Goal: Information Seeking & Learning: Check status

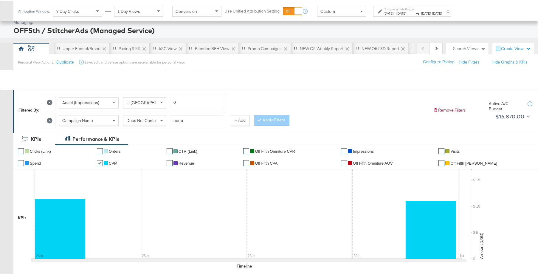
scroll to position [13, 0]
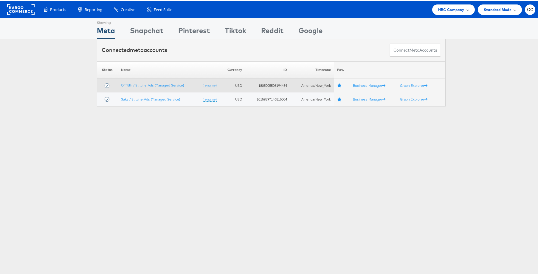
click at [153, 81] on td "OFF5th / StitcherAds (Managed Service) (rename)" at bounding box center [169, 84] width 102 height 14
click at [152, 84] on link "OFF5th / StitcherAds (Managed Service)" at bounding box center [152, 84] width 63 height 4
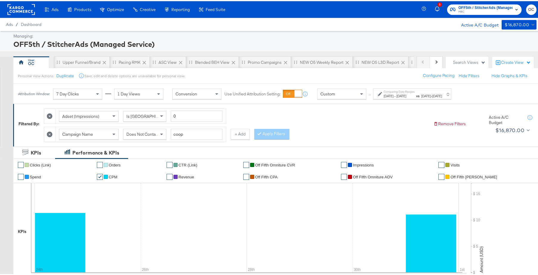
click at [431, 95] on span "[DATE]" at bounding box center [426, 94] width 10 height 4
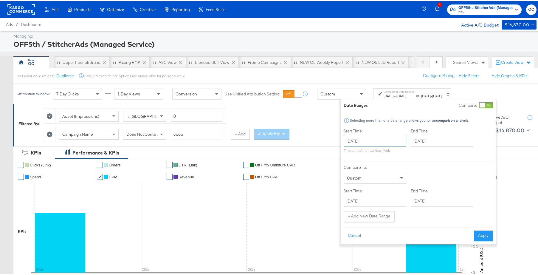
click at [397, 144] on input "August 24th 2025" at bounding box center [375, 139] width 63 height 11
click at [349, 155] on span "‹" at bounding box center [350, 152] width 9 height 9
click at [412, 153] on span "›" at bounding box center [411, 152] width 9 height 9
click at [349, 209] on td "31" at bounding box center [351, 212] width 10 height 8
type input "August 31st 2025"
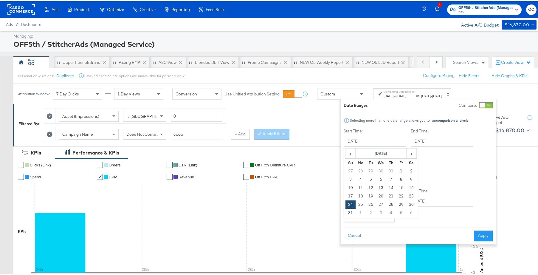
type input "August 31st 2025"
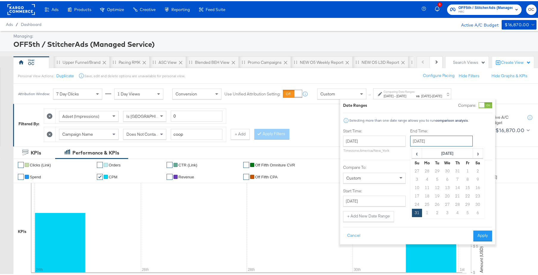
click at [444, 142] on input "August 31st 2025" at bounding box center [441, 139] width 63 height 11
click at [414, 213] on td "31" at bounding box center [417, 212] width 10 height 8
click at [385, 148] on p "Timezone: America/New_York" at bounding box center [374, 149] width 63 height 4
click at [381, 143] on input "August 31st 2025" at bounding box center [374, 139] width 63 height 11
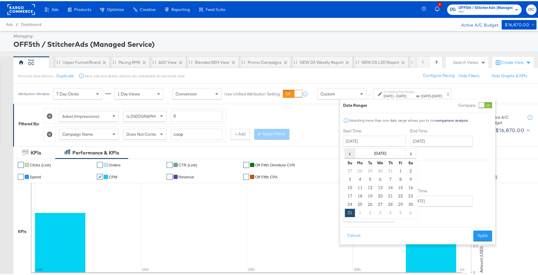
click at [349, 151] on span "‹" at bounding box center [349, 152] width 9 height 9
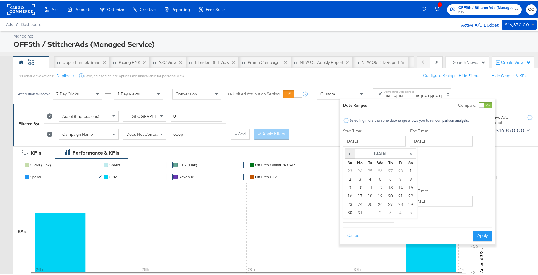
click at [349, 151] on span "‹" at bounding box center [349, 152] width 9 height 9
click at [379, 171] on td "1" at bounding box center [380, 170] width 10 height 8
type input "January 1st 2025"
click at [388, 202] on input "August 31st 2025" at bounding box center [372, 199] width 63 height 11
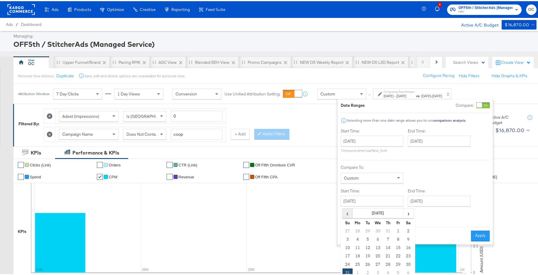
click at [349, 214] on span "‹" at bounding box center [347, 212] width 9 height 9
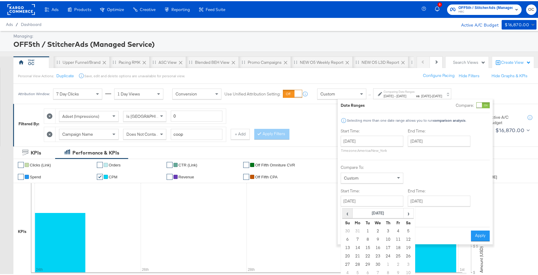
click at [349, 214] on span "‹" at bounding box center [347, 212] width 9 height 9
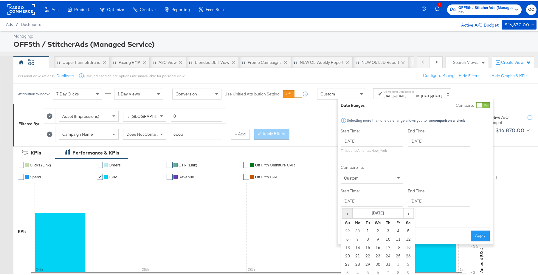
click at [349, 214] on span "‹" at bounding box center [347, 212] width 9 height 9
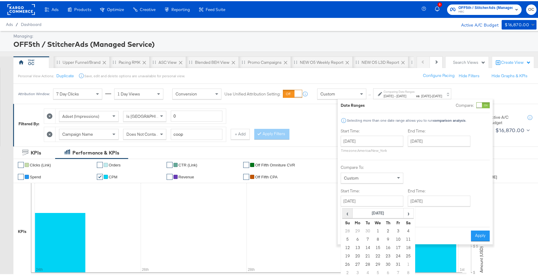
click at [349, 214] on span "‹" at bounding box center [347, 212] width 9 height 9
click at [358, 227] on td "1" at bounding box center [358, 229] width 10 height 8
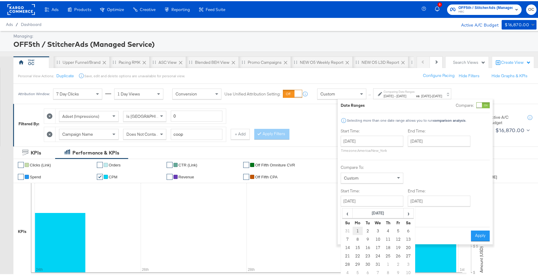
type input "January 1st 2024"
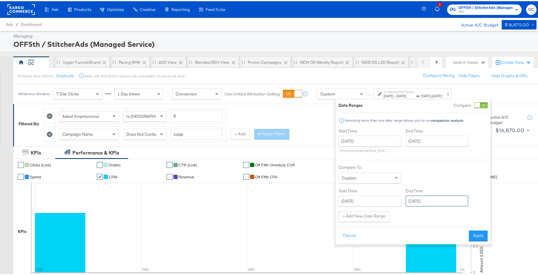
click at [428, 204] on input "September 6th 2025" at bounding box center [437, 199] width 63 height 11
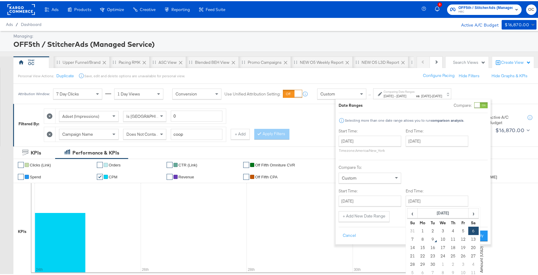
click at [415, 218] on th "Su" at bounding box center [413, 221] width 10 height 8
click at [417, 211] on span "‹" at bounding box center [412, 212] width 9 height 9
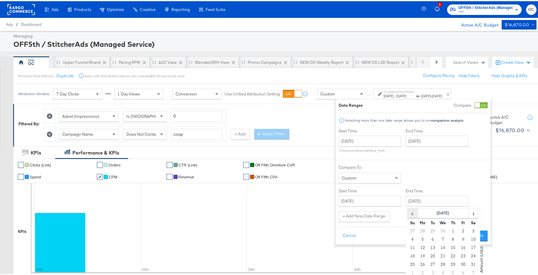
click at [417, 211] on span "‹" at bounding box center [412, 212] width 9 height 9
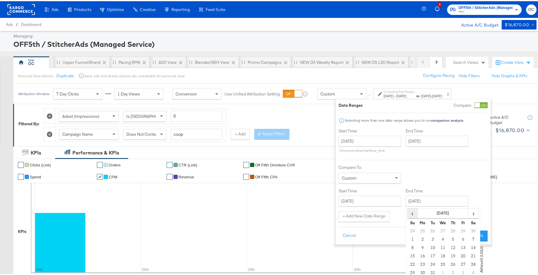
click at [417, 211] on span "‹" at bounding box center [412, 212] width 9 height 9
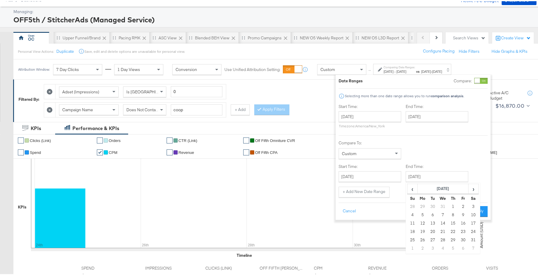
scroll to position [53, 0]
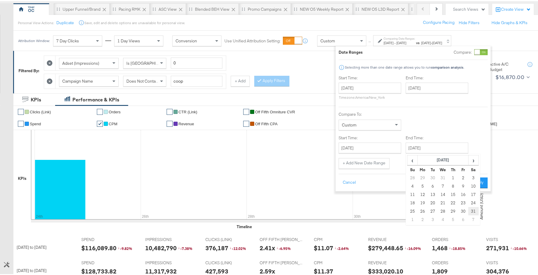
click at [473, 212] on td "31" at bounding box center [473, 210] width 10 height 8
type input "August 31st 2024"
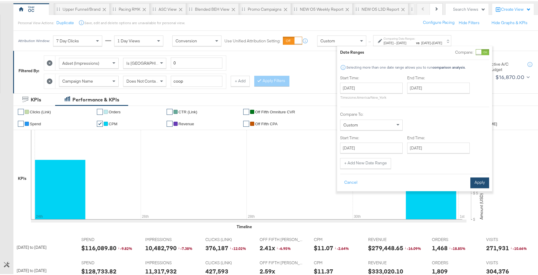
click at [477, 180] on button "Apply" at bounding box center [480, 181] width 19 height 11
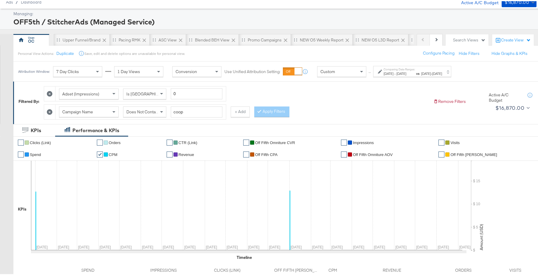
scroll to position [0, 0]
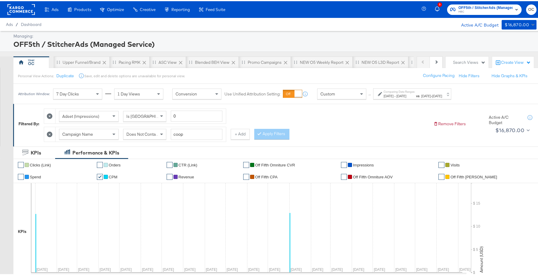
click at [415, 90] on label "Comparing Date Ranges:" at bounding box center [400, 91] width 32 height 4
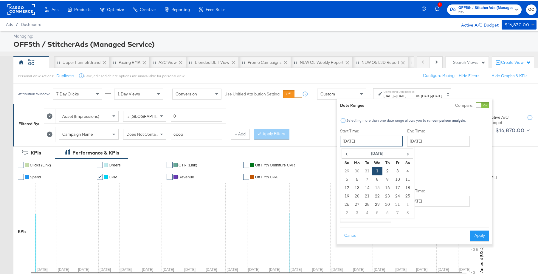
click at [381, 137] on input "January 1st 2025" at bounding box center [371, 139] width 63 height 11
click at [346, 153] on span "‹" at bounding box center [346, 152] width 9 height 9
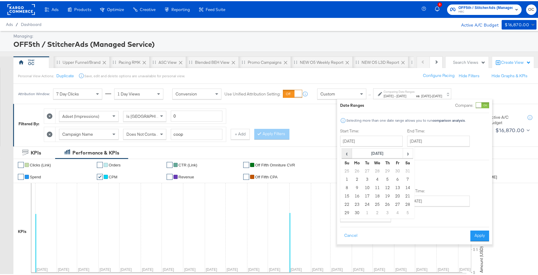
click at [346, 153] on span "‹" at bounding box center [346, 152] width 9 height 9
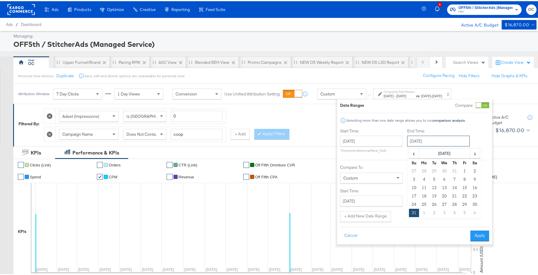
click at [462, 139] on input "August 31st 2025" at bounding box center [438, 139] width 63 height 11
click at [417, 153] on span "‹" at bounding box center [413, 152] width 9 height 9
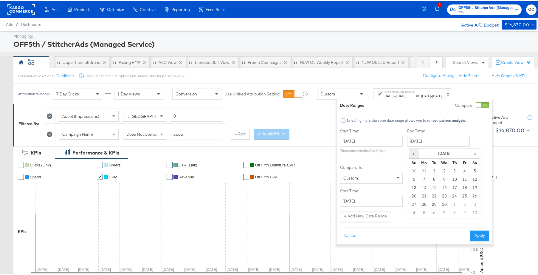
click at [416, 153] on span "‹" at bounding box center [413, 152] width 9 height 9
click at [415, 154] on span "‹" at bounding box center [413, 152] width 9 height 9
click at [414, 155] on span "‹" at bounding box center [413, 152] width 9 height 9
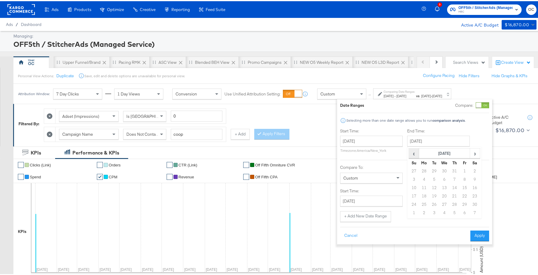
click at [414, 155] on span "‹" at bounding box center [413, 152] width 9 height 9
click at [387, 139] on input "January 1st 2025" at bounding box center [371, 139] width 63 height 11
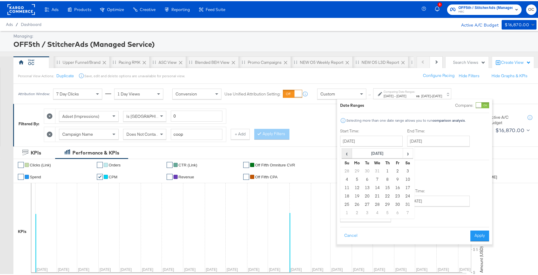
click at [343, 153] on span "‹" at bounding box center [346, 152] width 9 height 9
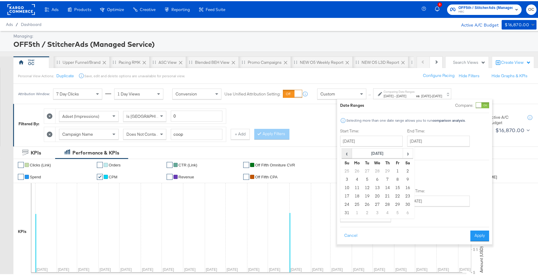
click at [343, 153] on span "‹" at bounding box center [346, 152] width 9 height 9
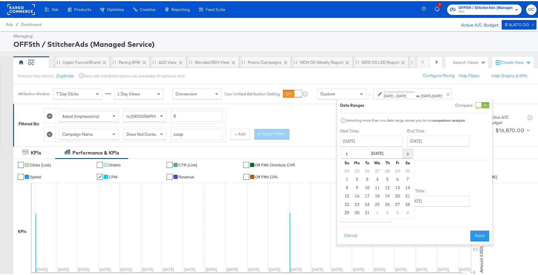
click at [410, 154] on span "›" at bounding box center [407, 152] width 9 height 9
click at [343, 152] on span "‹" at bounding box center [346, 152] width 9 height 9
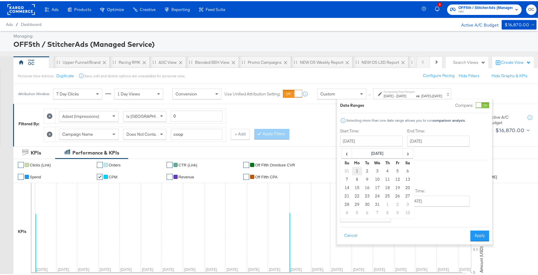
click at [357, 169] on td "1" at bounding box center [357, 170] width 10 height 8
type input "January 1st 2024"
click at [434, 145] on input "August 31st 2025" at bounding box center [438, 139] width 63 height 11
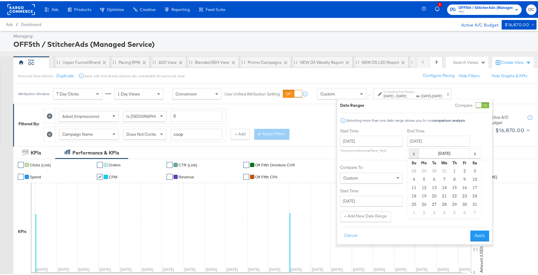
click at [411, 152] on span "‹" at bounding box center [413, 152] width 9 height 9
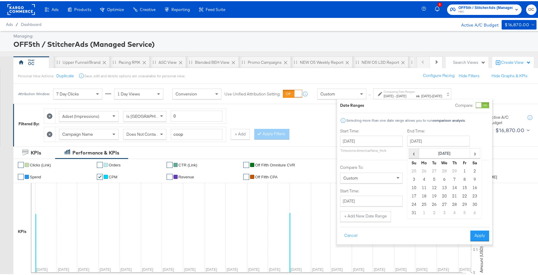
click at [411, 152] on span "‹" at bounding box center [413, 152] width 9 height 9
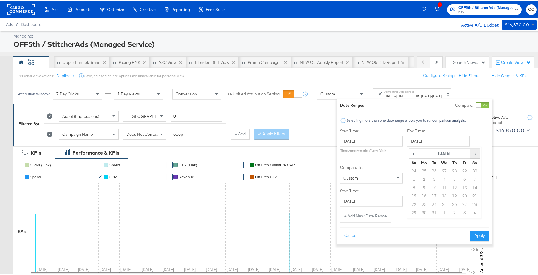
click at [474, 153] on span "›" at bounding box center [475, 152] width 9 height 9
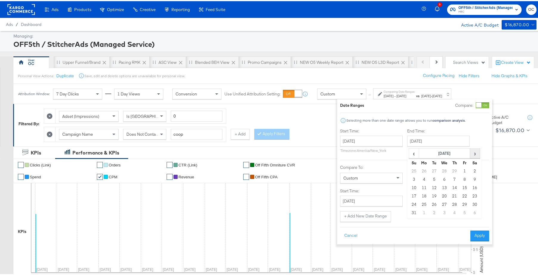
click at [474, 153] on span "›" at bounding box center [475, 152] width 9 height 9
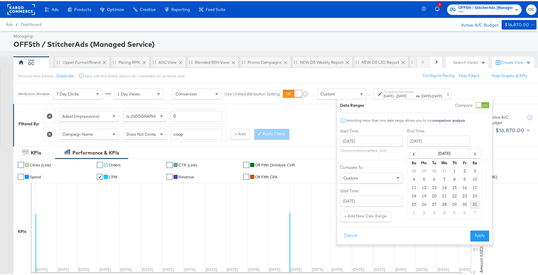
click at [474, 206] on td "31" at bounding box center [475, 203] width 10 height 8
type input "August 31st 2024"
click at [391, 201] on input "January 1st 2024" at bounding box center [371, 199] width 63 height 11
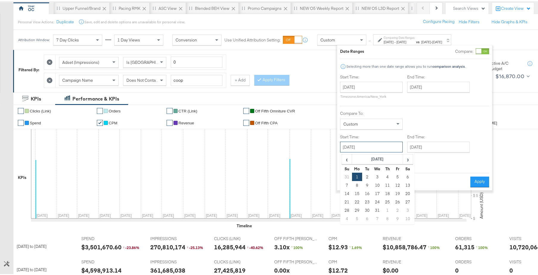
scroll to position [55, 0]
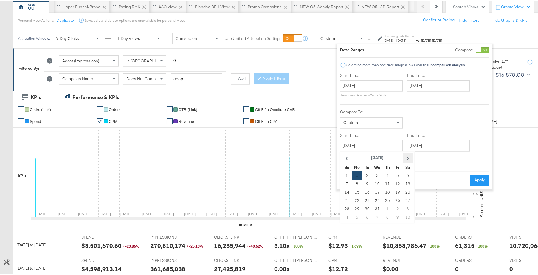
click at [406, 157] on span "›" at bounding box center [407, 156] width 9 height 9
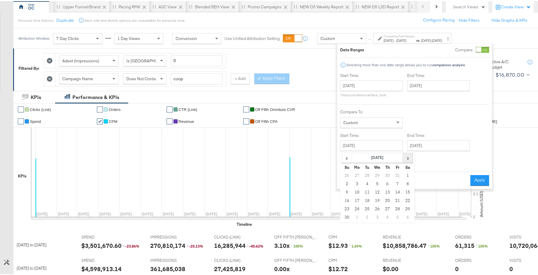
click at [406, 157] on span "›" at bounding box center [407, 156] width 9 height 9
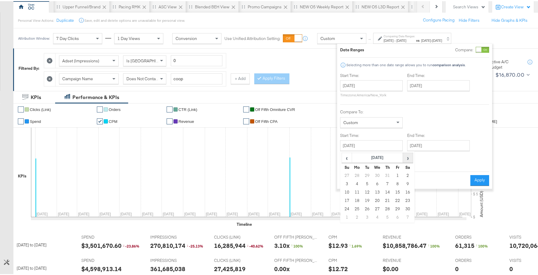
click at [406, 157] on span "›" at bounding box center [407, 156] width 9 height 9
click at [378, 174] on td "1" at bounding box center [377, 174] width 10 height 8
type input "January 1st 2025"
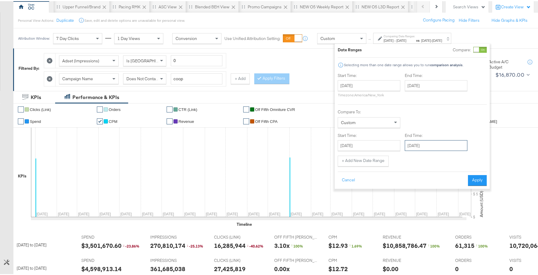
click at [442, 148] on input "January 1st 2025" at bounding box center [436, 144] width 63 height 11
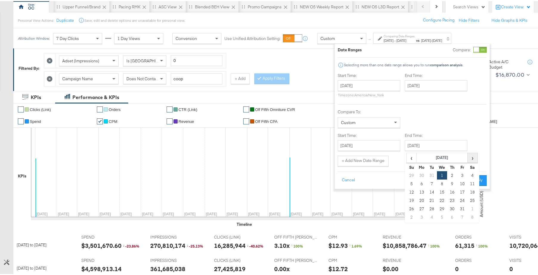
click at [467, 159] on tr "‹ January 2025 ›" at bounding box center [442, 156] width 71 height 10
click at [468, 159] on span "›" at bounding box center [472, 156] width 9 height 9
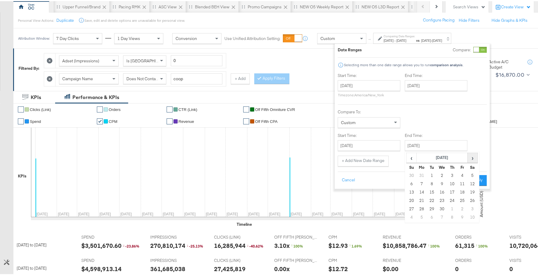
click at [468, 159] on span "›" at bounding box center [472, 156] width 9 height 9
click at [409, 160] on span "‹" at bounding box center [411, 156] width 9 height 9
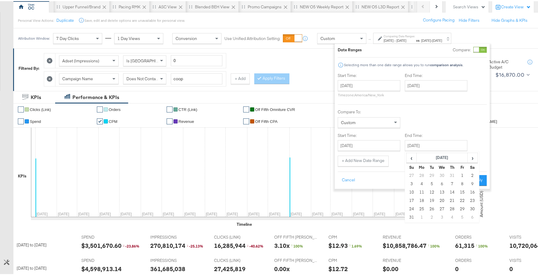
click at [473, 208] on td "30" at bounding box center [473, 207] width 10 height 8
type input "August 30th 2025"
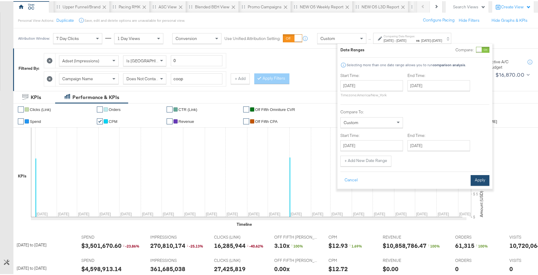
click at [480, 180] on button "Apply" at bounding box center [480, 179] width 19 height 11
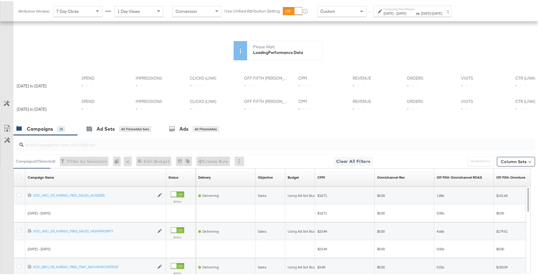
scroll to position [158, 0]
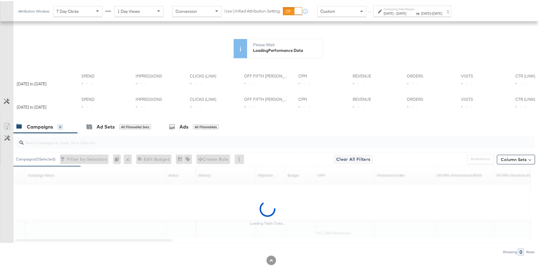
drag, startPoint x: 384, startPoint y: 118, endPoint x: 489, endPoint y: 118, distance: 104.7
click at [489, 118] on div "KPIs Sun, Aug 31st '25 CPM: $0.00 Jan 1st Feb 1st Mar 1st Apr 1st May 1st Jun 1…" at bounding box center [278, 73] width 520 height 98
drag, startPoint x: 392, startPoint y: 119, endPoint x: 451, endPoint y: 120, distance: 59.3
click at [451, 120] on div "Sun, Aug 31st '25 CPM: $0.00 Jan 1st Feb 1st Mar 1st Apr 1st May 1st Jun 1st Ju…" at bounding box center [249, 73] width 436 height 98
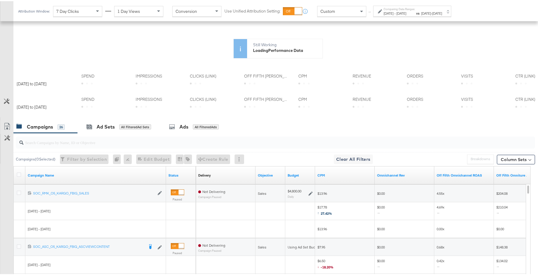
click at [391, 119] on div "Sun, Aug 31st '25 CPM: $0.00 Jan 1st Feb 1st Mar 1st Apr 1st May 1st Jun 1st Ju…" at bounding box center [249, 73] width 436 height 98
drag, startPoint x: 383, startPoint y: 120, endPoint x: 468, endPoint y: 121, distance: 85.9
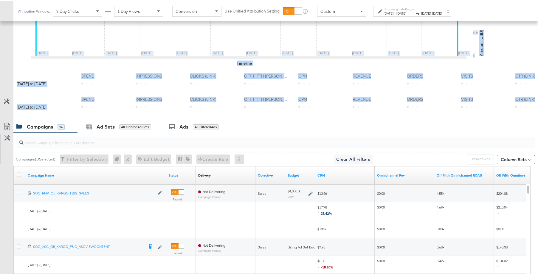
click at [467, 121] on div at bounding box center [271, 118] width 543 height 5
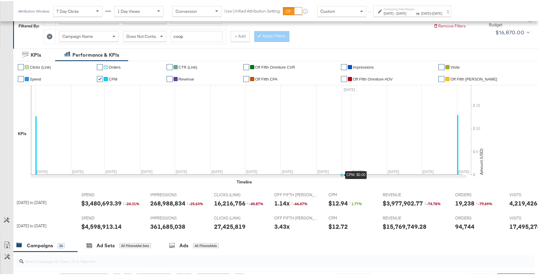
scroll to position [79, 0]
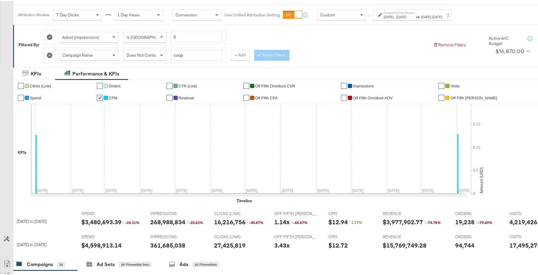
click at [406, 14] on span "Aug 31st 2024" at bounding box center [402, 15] width 10 height 4
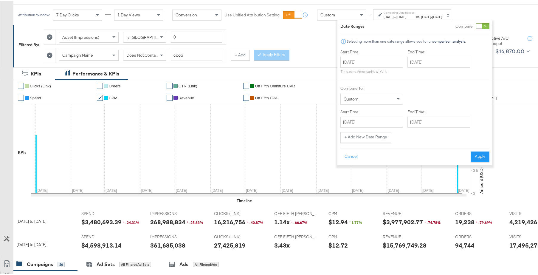
click at [488, 28] on div at bounding box center [482, 25] width 13 height 6
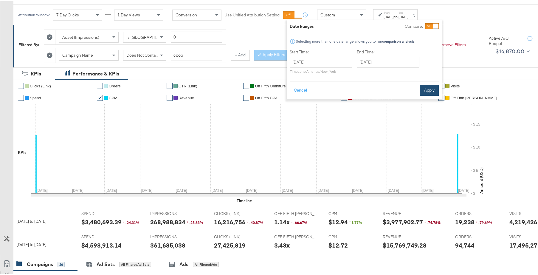
click at [434, 88] on button "Apply" at bounding box center [429, 89] width 19 height 11
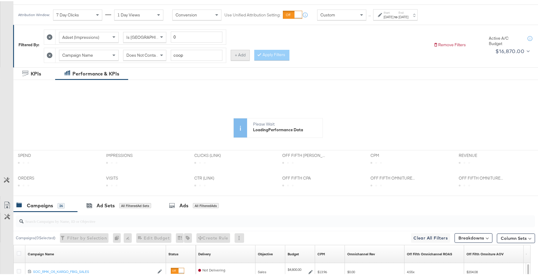
click at [235, 54] on button "+ Add" at bounding box center [240, 54] width 19 height 11
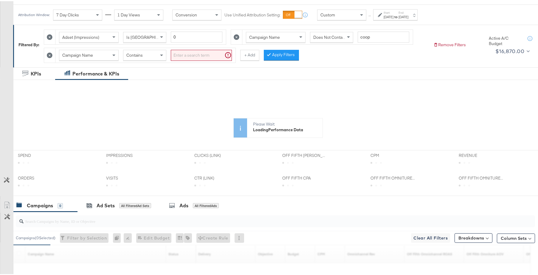
click at [149, 52] on div "Contains" at bounding box center [144, 54] width 43 height 10
click at [186, 57] on input "search" at bounding box center [201, 54] width 61 height 11
type input "brand"
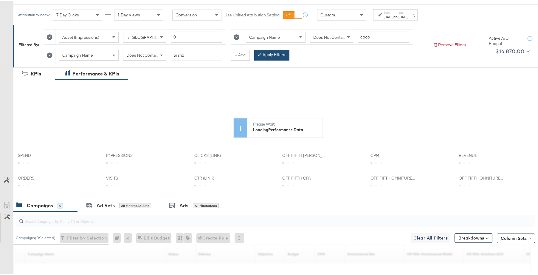
click at [262, 55] on button "Apply Filters" at bounding box center [271, 54] width 35 height 11
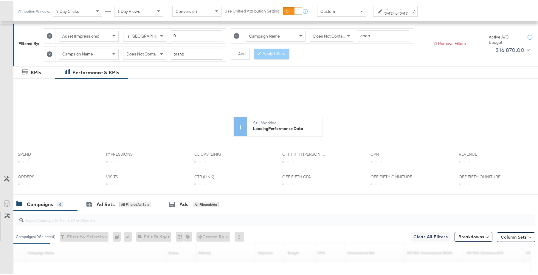
scroll to position [163, 0]
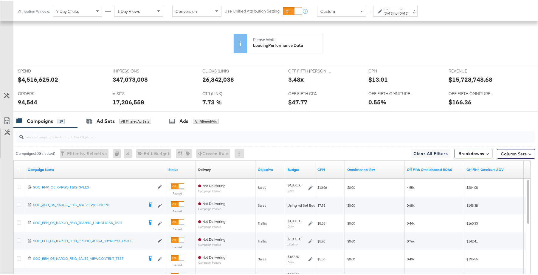
click at [409, 12] on div "Aug 31st 2024" at bounding box center [404, 12] width 10 height 5
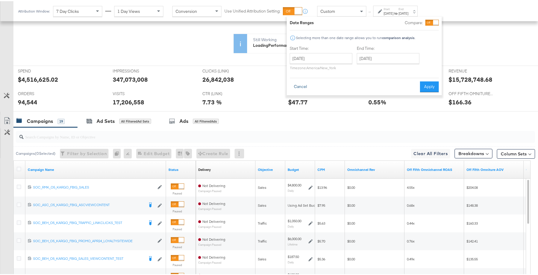
click at [303, 89] on button "Cancel" at bounding box center [300, 85] width 21 height 11
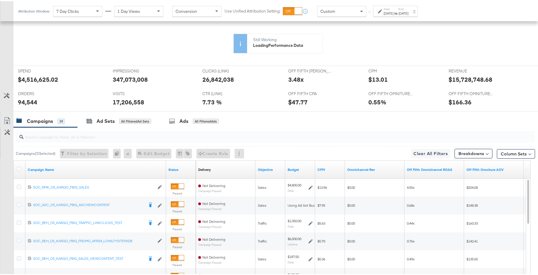
click at [399, 10] on strong "to" at bounding box center [396, 12] width 5 height 4
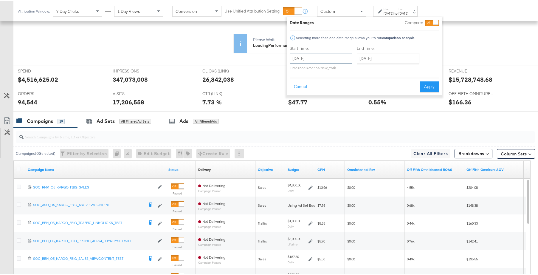
click at [336, 58] on input "January 1st 2024" at bounding box center [321, 57] width 63 height 11
click at [353, 70] on span "›" at bounding box center [357, 69] width 9 height 9
click at [356, 71] on span "›" at bounding box center [357, 69] width 9 height 9
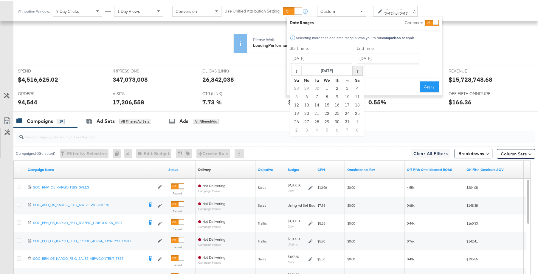
click at [356, 71] on span "›" at bounding box center [357, 69] width 9 height 9
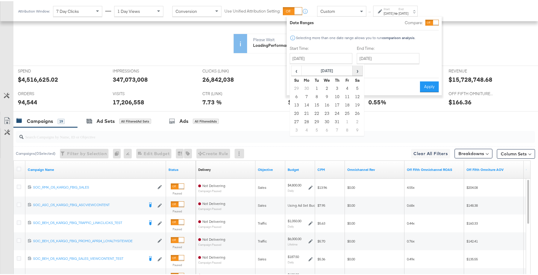
click at [356, 71] on span "›" at bounding box center [357, 69] width 9 height 9
click at [331, 87] on td "1" at bounding box center [327, 87] width 10 height 8
type input "January 1st 2025"
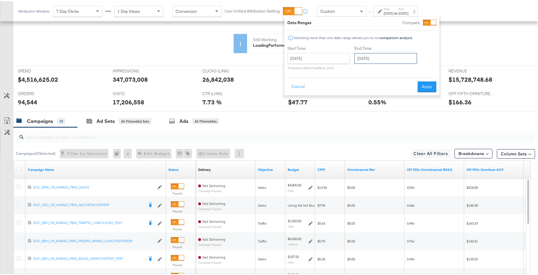
click at [392, 62] on input "January 1st 2025" at bounding box center [386, 57] width 63 height 11
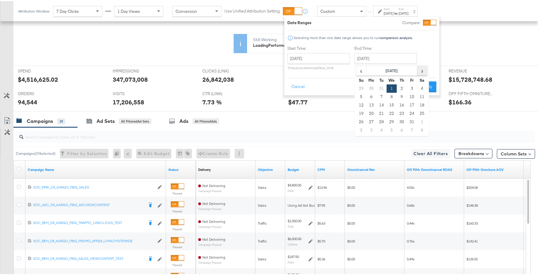
click at [425, 67] on span "›" at bounding box center [422, 69] width 9 height 9
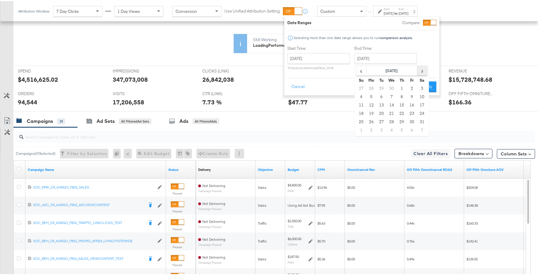
click at [425, 67] on span "›" at bounding box center [422, 69] width 9 height 9
click at [358, 131] on td "31" at bounding box center [361, 129] width 10 height 8
type input "August 31st 2025"
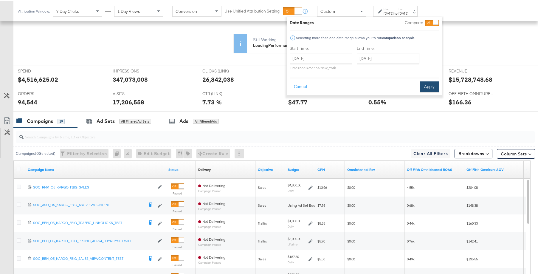
click at [423, 87] on button "Apply" at bounding box center [429, 85] width 19 height 11
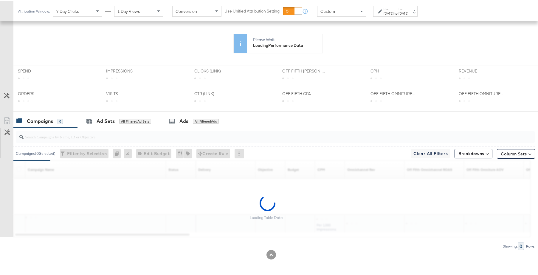
scroll to position [0, 0]
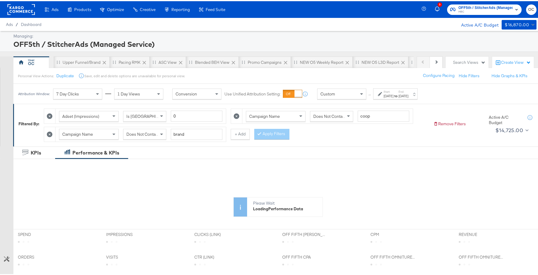
click at [49, 133] on icon at bounding box center [50, 133] width 6 height 6
click at [281, 132] on button "Apply Filters" at bounding box center [271, 133] width 35 height 11
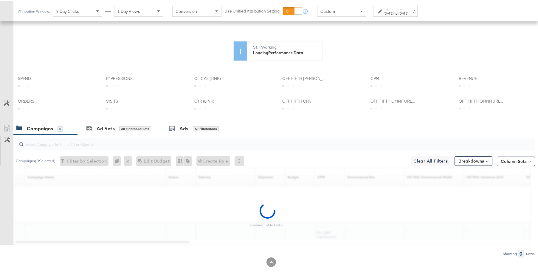
scroll to position [163, 0]
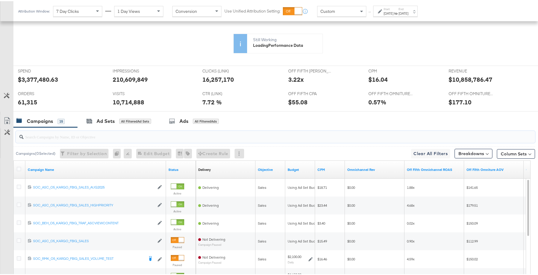
click at [152, 137] on input "search" at bounding box center [256, 133] width 464 height 12
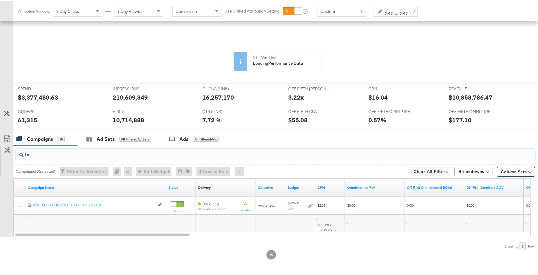
scroll to position [146, 0]
type input "b"
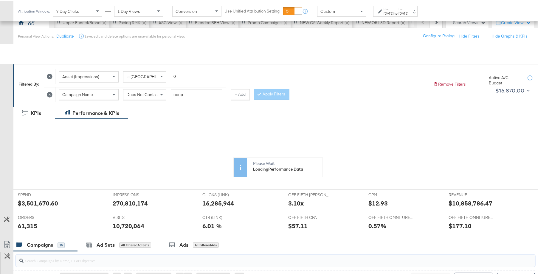
scroll to position [29, 0]
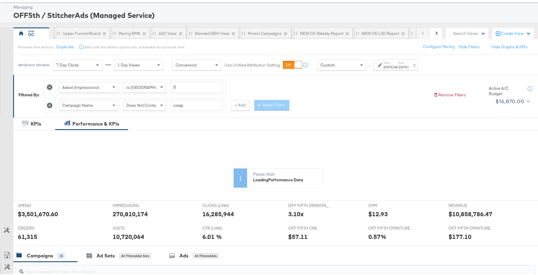
click at [242, 106] on button "+ Add" at bounding box center [240, 104] width 19 height 11
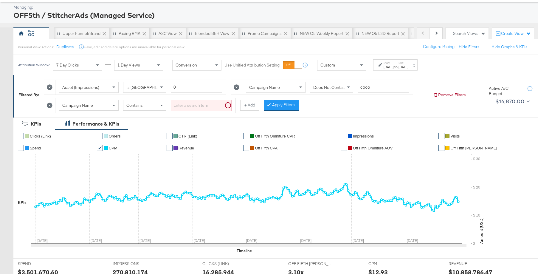
click at [147, 103] on div "Contains" at bounding box center [144, 104] width 43 height 10
click at [183, 108] on input "search" at bounding box center [201, 104] width 61 height 11
type input "brand"
click at [273, 102] on button "Apply Filters" at bounding box center [271, 104] width 35 height 11
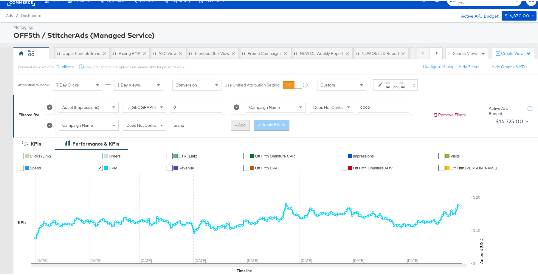
scroll to position [0, 0]
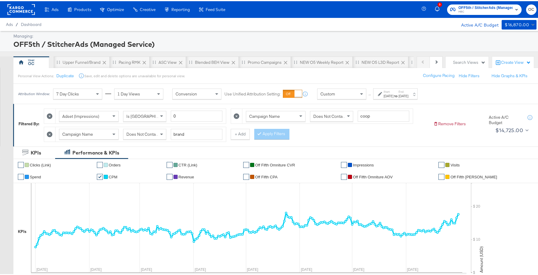
click at [47, 132] on icon at bounding box center [50, 133] width 6 height 6
click at [262, 134] on button "Apply Filters" at bounding box center [271, 133] width 35 height 11
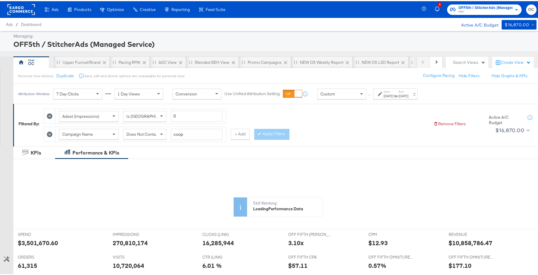
click at [409, 96] on div "Aug 31st 2025" at bounding box center [404, 94] width 10 height 5
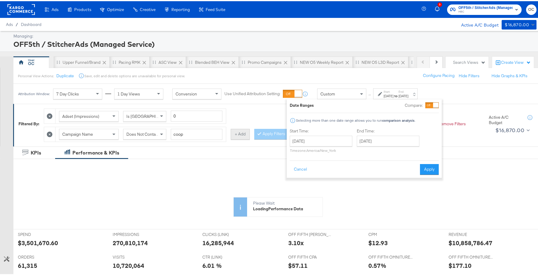
click at [242, 136] on button "+ Add" at bounding box center [240, 133] width 19 height 11
click at [157, 135] on div "Contains" at bounding box center [144, 133] width 43 height 10
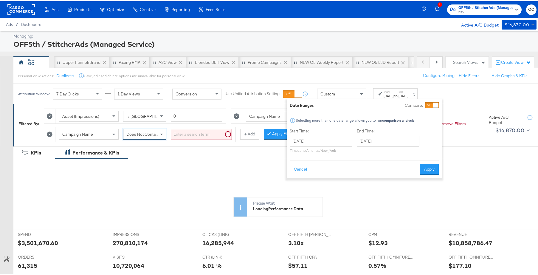
click at [182, 140] on div "Campaign Name Does Not Contain" at bounding box center [145, 133] width 180 height 15
click at [188, 133] on input "search" at bounding box center [201, 133] width 61 height 11
type input "brand"
click at [273, 134] on button "Apply Filters" at bounding box center [271, 133] width 35 height 11
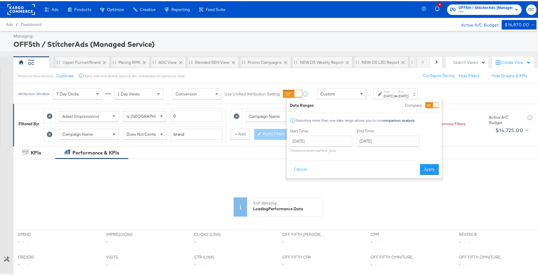
click at [331, 146] on div "January 1st 2025 ‹ January 2025 › Su Mo Tu We Th Fr Sa 29 30 31 1 2 3 4 5 6 7 8…" at bounding box center [321, 142] width 63 height 17
click at [329, 142] on input "January 1st 2025" at bounding box center [321, 139] width 63 height 11
click at [297, 154] on span "‹" at bounding box center [296, 152] width 9 height 9
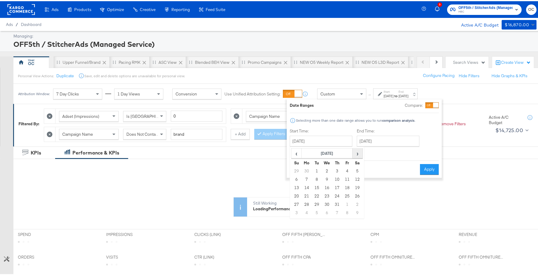
click at [353, 152] on span "›" at bounding box center [357, 152] width 9 height 9
click at [296, 153] on span "‹" at bounding box center [296, 152] width 9 height 9
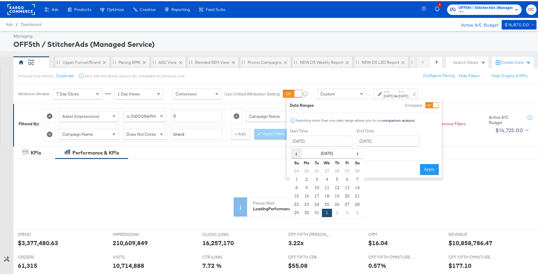
click at [296, 153] on span "‹" at bounding box center [296, 152] width 9 height 9
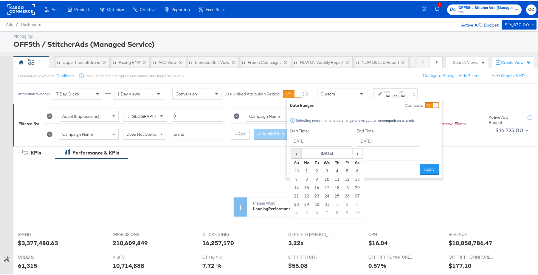
click at [296, 153] on span "‹" at bounding box center [296, 152] width 9 height 9
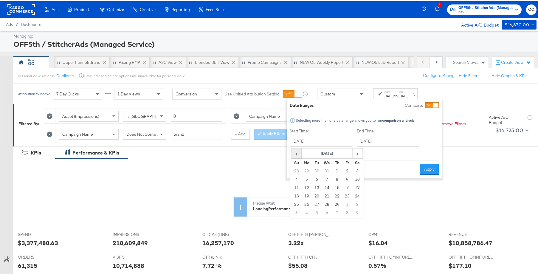
click at [296, 153] on span "‹" at bounding box center [296, 152] width 9 height 9
click at [308, 169] on td "1" at bounding box center [307, 170] width 10 height 8
type input "January 1st 2024"
click at [382, 146] on div "End Time: August 31st 2025 ‹ August 2025 › Su Mo Tu We Th Fr Sa 27 28 29 30 31 …" at bounding box center [389, 140] width 65 height 27
click at [383, 141] on input "August 31st 2025" at bounding box center [388, 139] width 63 height 11
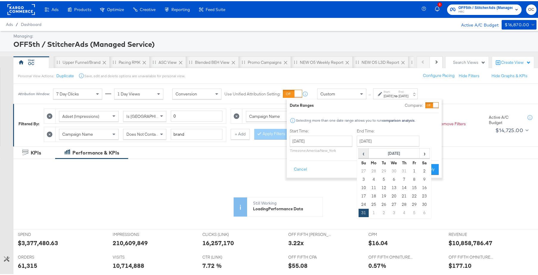
click at [365, 153] on span "‹" at bounding box center [363, 152] width 9 height 9
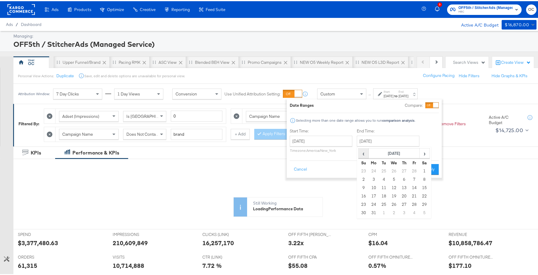
click at [365, 153] on span "‹" at bounding box center [363, 152] width 9 height 9
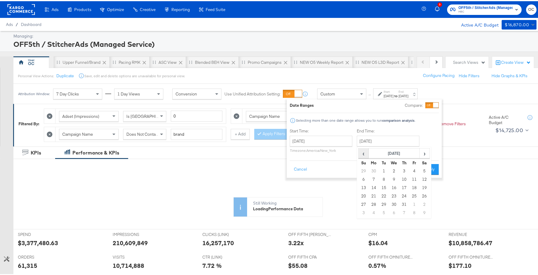
click at [365, 153] on span "‹" at bounding box center [363, 152] width 9 height 9
click at [424, 202] on td "31" at bounding box center [425, 203] width 10 height 8
type input "August 31st 2024"
drag, startPoint x: 434, startPoint y: 164, endPoint x: 438, endPoint y: 172, distance: 9.2
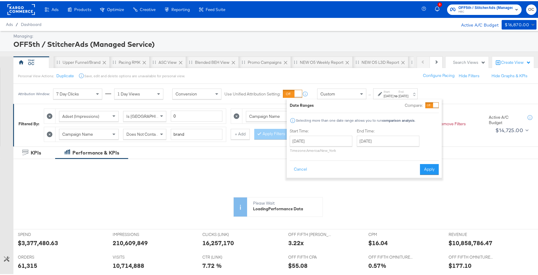
click at [434, 164] on button "Apply" at bounding box center [429, 168] width 19 height 11
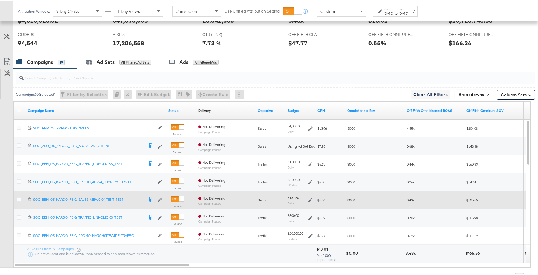
scroll to position [251, 0]
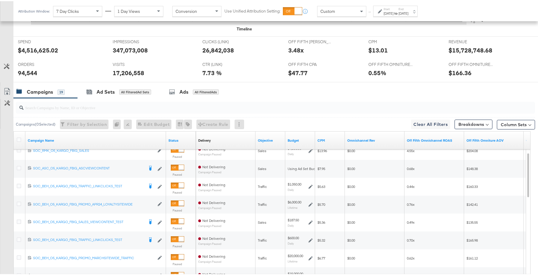
click at [409, 13] on div "Aug 31st 2024" at bounding box center [404, 12] width 10 height 5
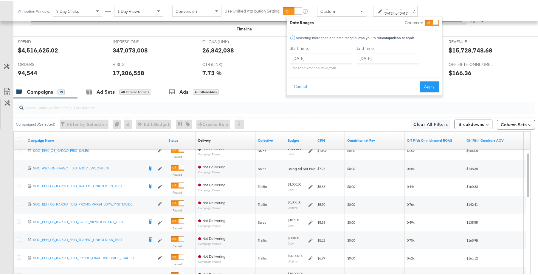
click at [437, 22] on div at bounding box center [435, 21] width 5 height 5
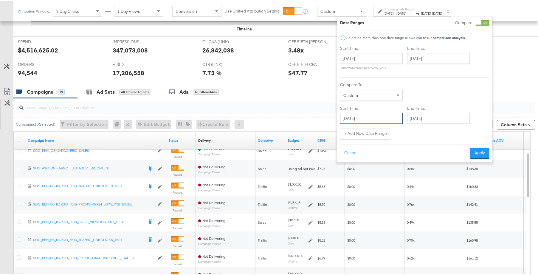
click at [380, 113] on input "January 1st 2024" at bounding box center [371, 117] width 63 height 11
click at [404, 129] on span "›" at bounding box center [407, 129] width 9 height 9
click at [405, 130] on span "›" at bounding box center [407, 129] width 9 height 9
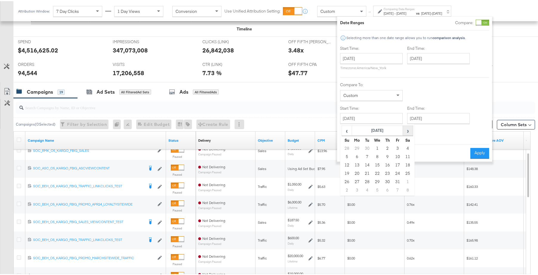
click at [405, 130] on span "›" at bounding box center [407, 129] width 9 height 9
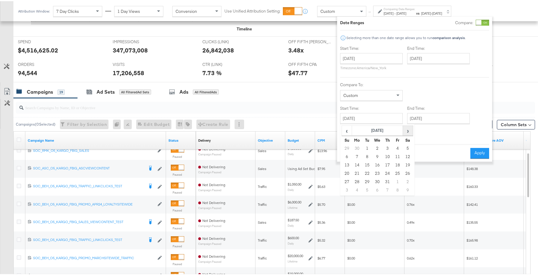
click at [405, 130] on span "›" at bounding box center [407, 129] width 9 height 9
click at [378, 146] on td "1" at bounding box center [377, 147] width 10 height 8
type input "January 1st 2025"
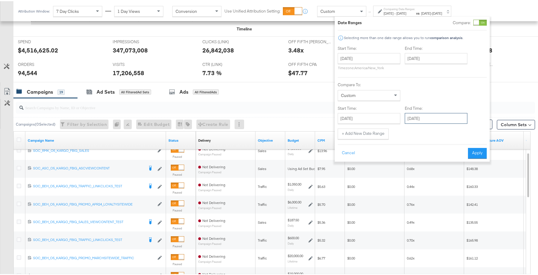
click at [432, 120] on input "January 1st 2025" at bounding box center [436, 117] width 63 height 11
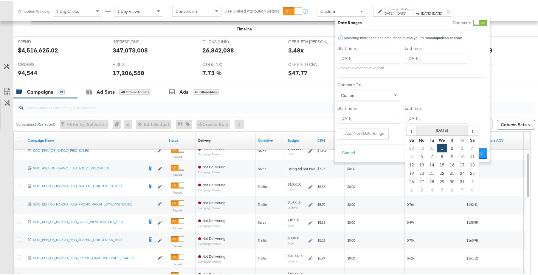
click at [467, 131] on th "January 2025" at bounding box center [442, 129] width 51 height 10
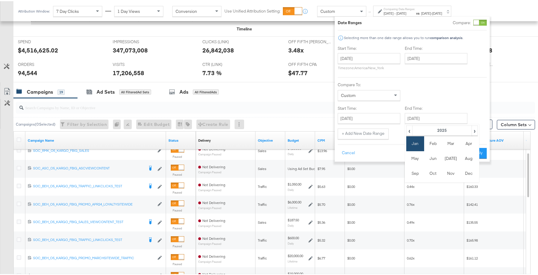
click at [467, 131] on th "2025" at bounding box center [441, 129] width 59 height 10
click at [451, 161] on td "2025" at bounding box center [451, 157] width 18 height 15
click at [470, 161] on td "Aug" at bounding box center [469, 157] width 18 height 15
click at [413, 189] on td "31" at bounding box center [412, 189] width 10 height 8
type input "August 31st 2025"
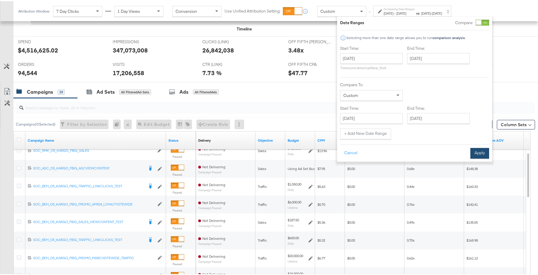
click at [481, 149] on button "Apply" at bounding box center [480, 152] width 19 height 11
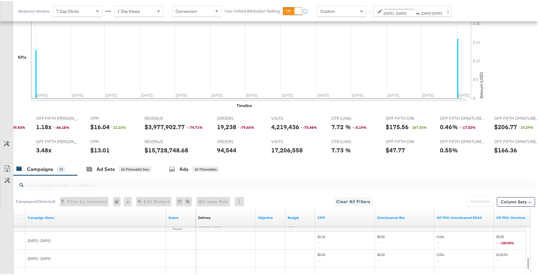
scroll to position [0, 240]
click at [431, 12] on span "Jan 1st 2025" at bounding box center [426, 12] width 10 height 4
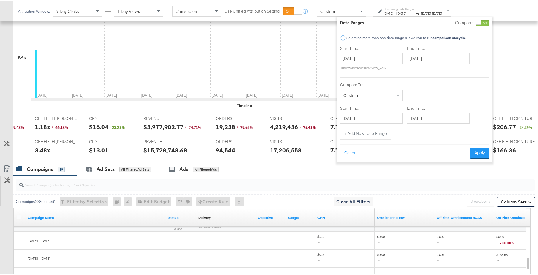
click at [482, 21] on div at bounding box center [478, 21] width 5 height 5
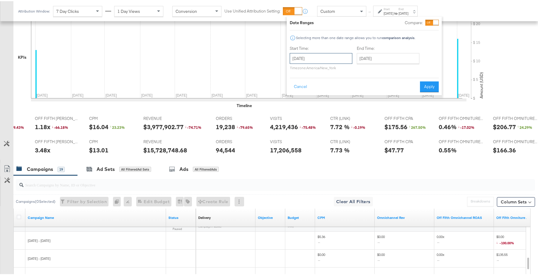
click at [334, 59] on input "January 1st 2024" at bounding box center [321, 57] width 63 height 11
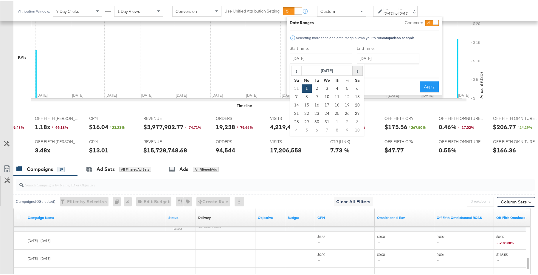
click at [356, 72] on span "›" at bounding box center [357, 69] width 9 height 9
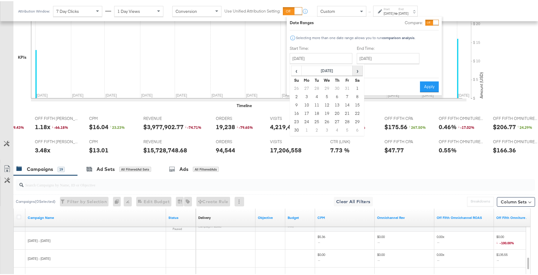
click at [356, 72] on span "›" at bounding box center [357, 69] width 9 height 9
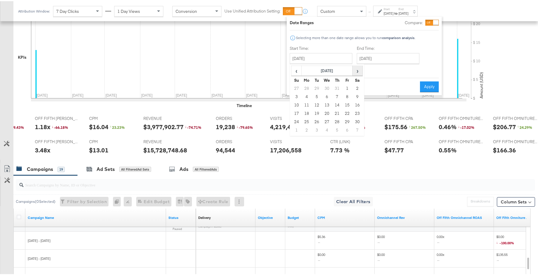
click at [356, 72] on span "›" at bounding box center [357, 69] width 9 height 9
click at [328, 87] on td "1" at bounding box center [327, 87] width 10 height 8
type input "January 1st 2025"
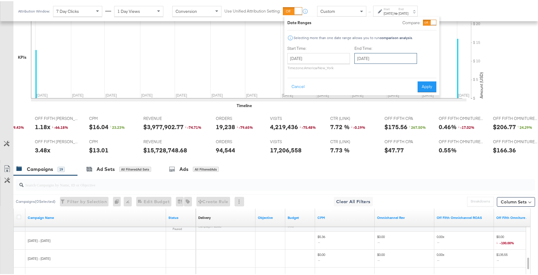
click at [395, 53] on input "January 1st 2025" at bounding box center [386, 57] width 63 height 11
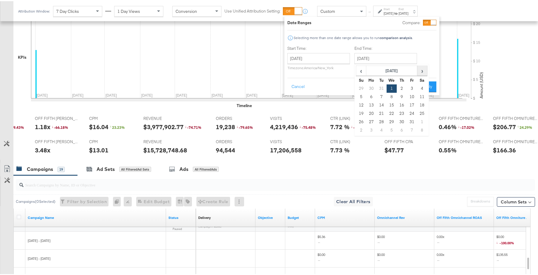
drag, startPoint x: 419, startPoint y: 64, endPoint x: 423, endPoint y: 70, distance: 7.6
click at [419, 64] on div "‹ January 2025 › Su Mo Tu We Th Fr Sa 29 30 31 1 2 3 4 5 6 7 8 9 10 11 12 13 14…" at bounding box center [392, 99] width 75 height 72
click at [423, 70] on span "›" at bounding box center [422, 69] width 9 height 9
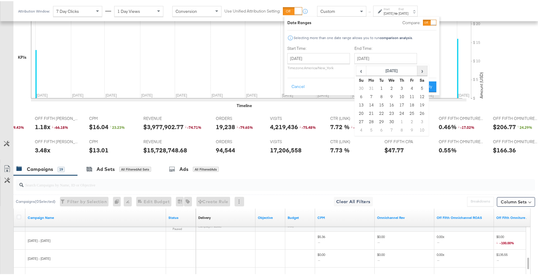
click at [423, 70] on span "›" at bounding box center [422, 69] width 9 height 9
click at [358, 131] on td "31" at bounding box center [361, 129] width 10 height 8
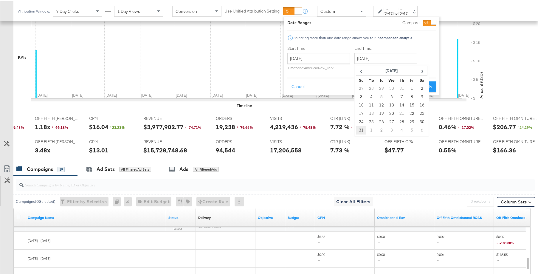
type input "August 31st 2025"
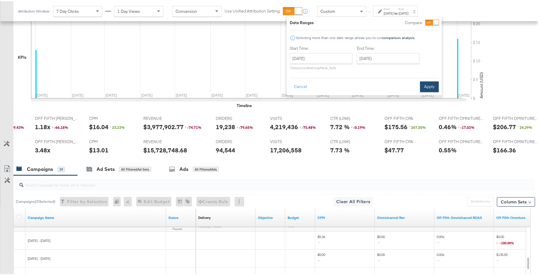
click at [433, 90] on button "Apply" at bounding box center [429, 85] width 19 height 11
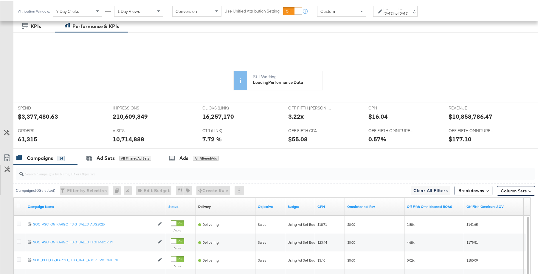
scroll to position [105, 0]
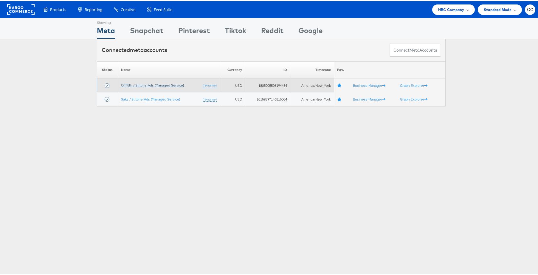
click at [162, 83] on link "OFF5th / StitcherAds (Managed Service)" at bounding box center [152, 84] width 63 height 4
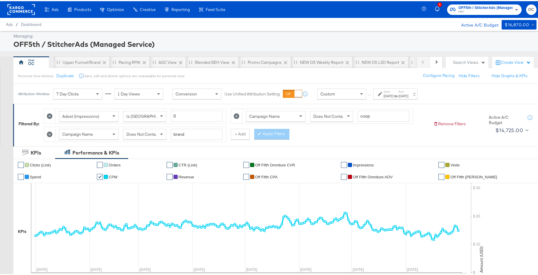
click at [409, 96] on div "[DATE]" at bounding box center [404, 94] width 10 height 5
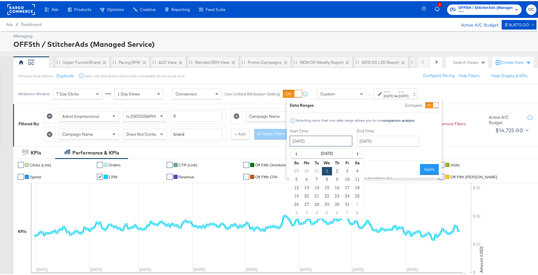
click at [333, 141] on input "January 1st 2025" at bounding box center [321, 139] width 63 height 11
click at [296, 152] on span "‹" at bounding box center [296, 152] width 9 height 9
click at [316, 167] on td "1" at bounding box center [317, 170] width 10 height 8
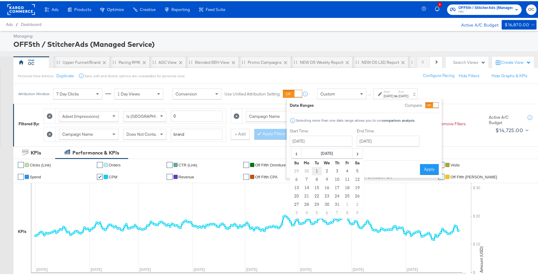
type input "October 1st 2024"
click at [383, 143] on input "August 31st 2025" at bounding box center [388, 139] width 63 height 11
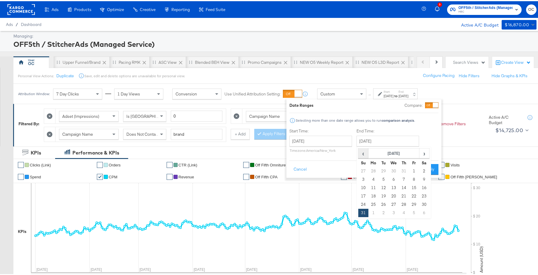
click at [364, 152] on span "‹" at bounding box center [363, 152] width 9 height 9
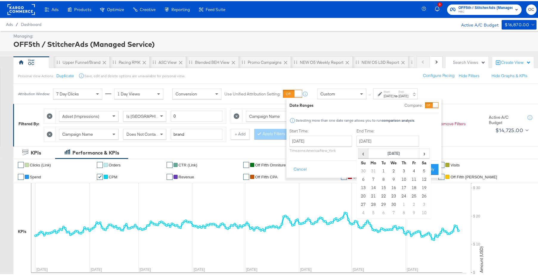
click at [364, 152] on span "‹" at bounding box center [363, 152] width 9 height 9
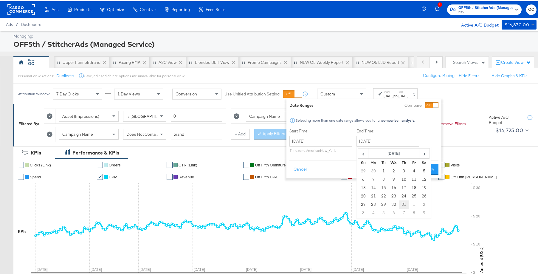
click at [402, 203] on td "31" at bounding box center [404, 203] width 10 height 8
type input "October 31st 2024"
click at [428, 167] on button "Apply" at bounding box center [429, 168] width 19 height 11
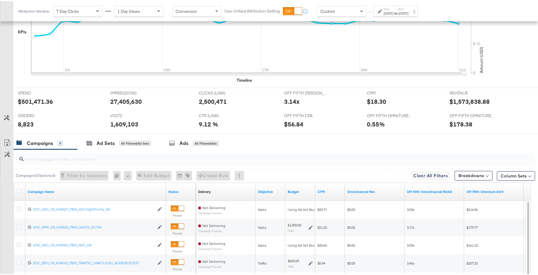
scroll to position [189, 0]
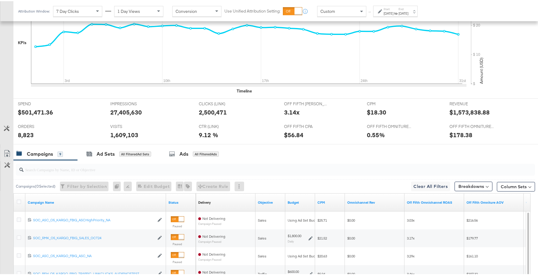
click at [399, 11] on strong "to" at bounding box center [396, 12] width 5 height 4
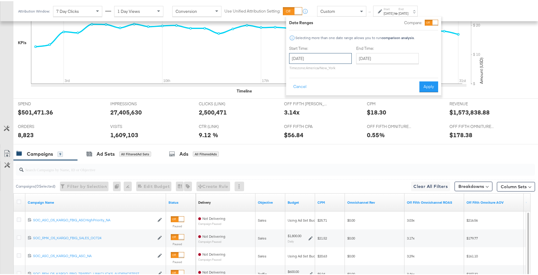
click at [341, 56] on input "October 1st 2024" at bounding box center [320, 57] width 63 height 11
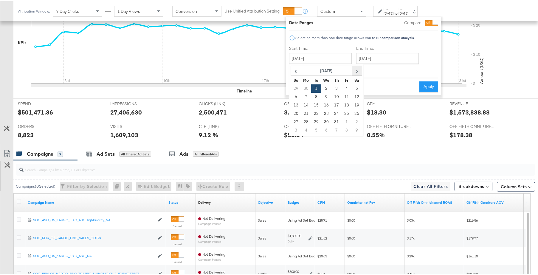
click at [361, 71] on span "›" at bounding box center [356, 69] width 9 height 9
click at [348, 86] on td "1" at bounding box center [347, 87] width 10 height 8
type input "November 1st 2024"
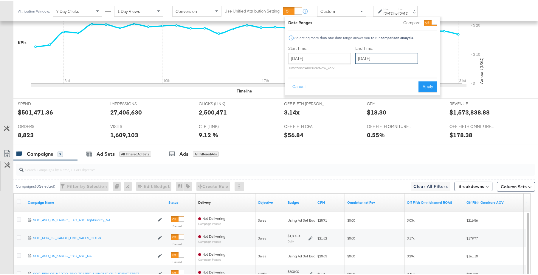
click at [404, 58] on input "November 1st 2024" at bounding box center [386, 57] width 63 height 11
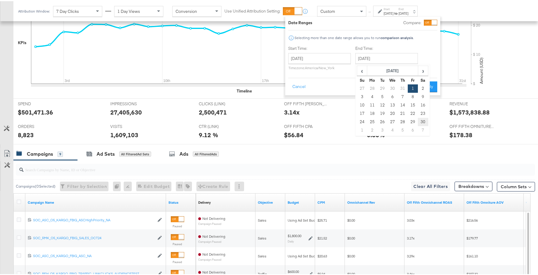
click at [425, 121] on td "30" at bounding box center [423, 121] width 10 height 8
type input "November 30th 2024"
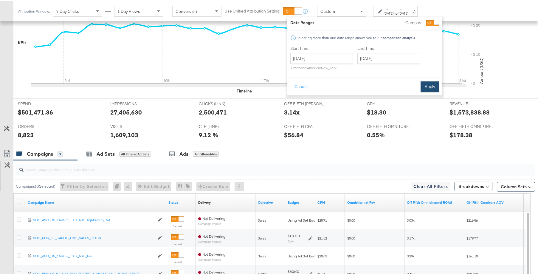
click at [435, 84] on button "Apply" at bounding box center [430, 85] width 19 height 11
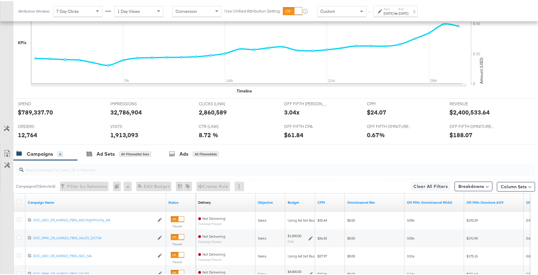
click at [394, 13] on div "Nov 1st 2024" at bounding box center [389, 12] width 10 height 5
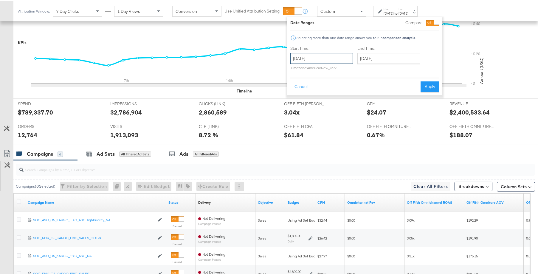
click at [339, 55] on input "November 1st 2024" at bounding box center [321, 57] width 63 height 11
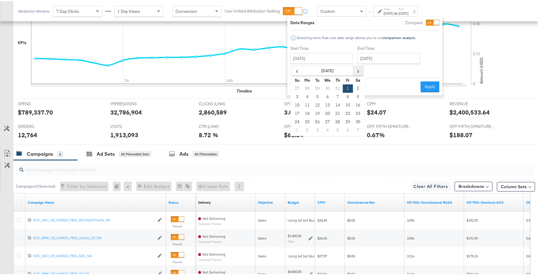
click at [360, 72] on span "›" at bounding box center [358, 69] width 9 height 9
drag, startPoint x: 298, startPoint y: 96, endPoint x: 335, endPoint y: 81, distance: 40.2
click at [298, 96] on td "1" at bounding box center [297, 96] width 10 height 8
type input "December 1st 2024"
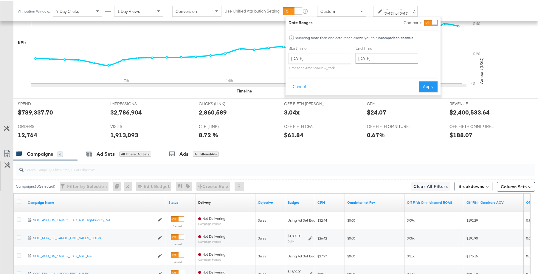
click at [401, 61] on input "December 1st 2024" at bounding box center [387, 57] width 63 height 11
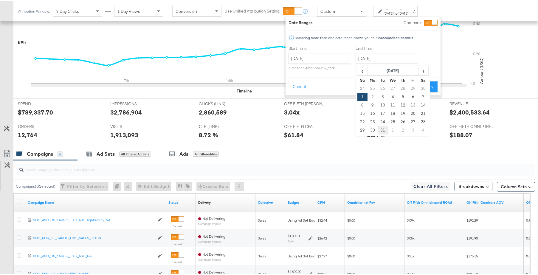
click at [382, 130] on td "31" at bounding box center [383, 129] width 10 height 8
type input "December 31st 2024"
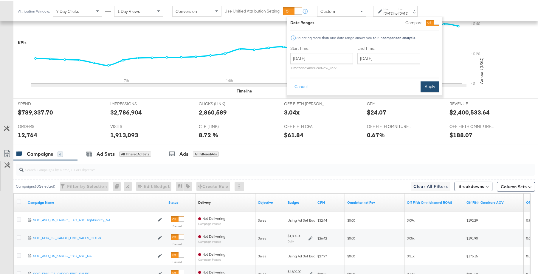
click at [424, 86] on button "Apply" at bounding box center [430, 85] width 19 height 11
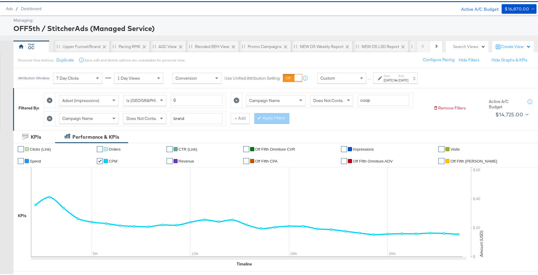
scroll to position [0, 0]
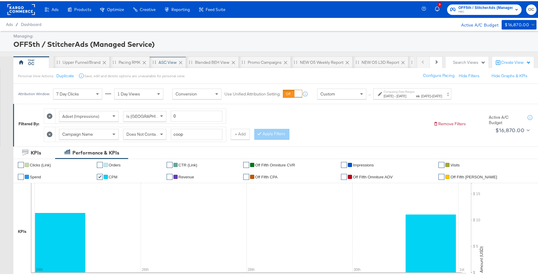
click at [165, 60] on div "ASC View" at bounding box center [168, 61] width 18 height 6
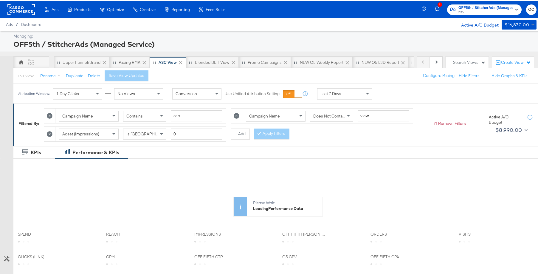
click at [347, 92] on div "Last 7 Days" at bounding box center [345, 92] width 55 height 10
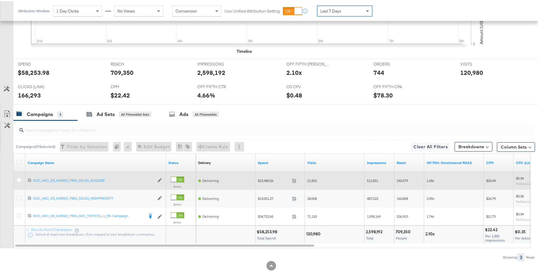
scroll to position [239, 0]
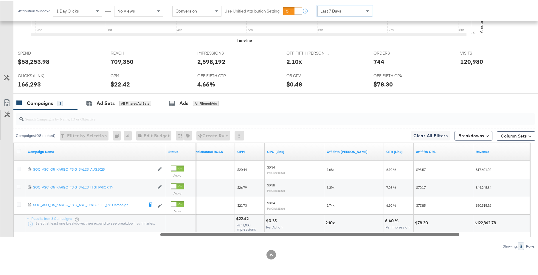
drag, startPoint x: 271, startPoint y: 233, endPoint x: 416, endPoint y: 241, distance: 145.1
click at [416, 241] on div "Campaigns ( 0 Selected) Filter by Selection Filter 0 campaigns 0 Rename 0 campa…" at bounding box center [267, 178] width 535 height 140
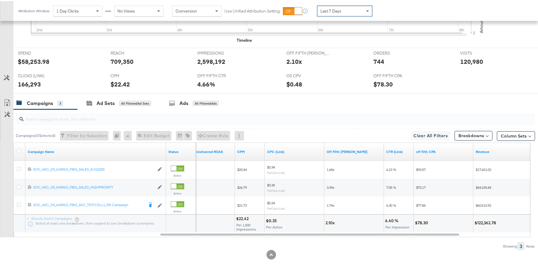
click at [344, 9] on div "Last 7 Days" at bounding box center [345, 10] width 55 height 10
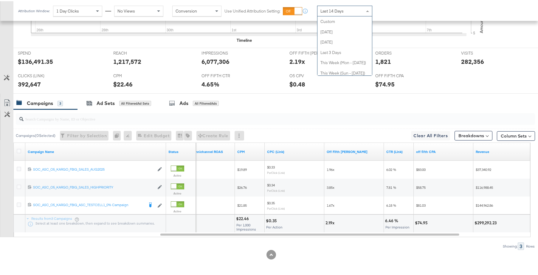
click at [341, 13] on div "Last 14 Days" at bounding box center [345, 10] width 55 height 10
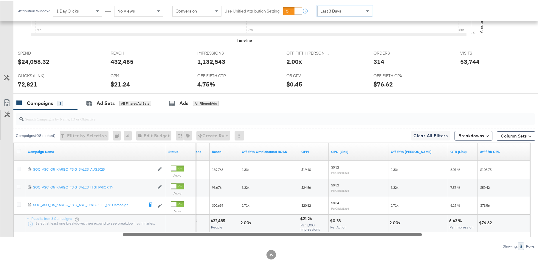
drag, startPoint x: 425, startPoint y: 233, endPoint x: 370, endPoint y: 219, distance: 57.0
click at [370, 219] on div "Campaign Name Status Impressions Reach Off Fifth Omnichannel ROAS CPM CPC (Link…" at bounding box center [271, 188] width 517 height 95
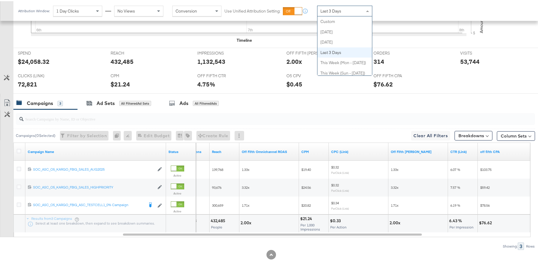
click at [337, 10] on span "Last 3 Days" at bounding box center [331, 9] width 21 height 5
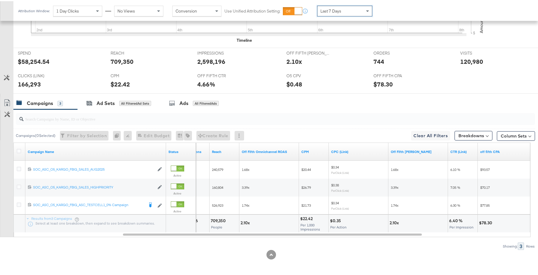
click at [412, 250] on div at bounding box center [271, 254] width 543 height 10
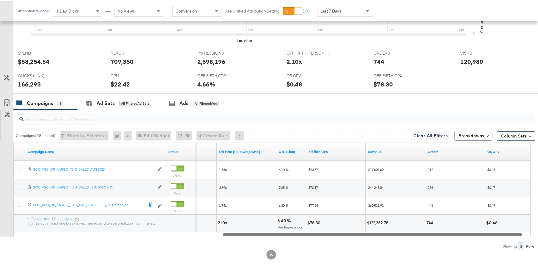
drag, startPoint x: 407, startPoint y: 234, endPoint x: 508, endPoint y: 236, distance: 100.8
click at [512, 236] on div "Campaign Name Status CPC (Link) Off Fifth LC ROAS CTR (Link) off fifth CPA Reve…" at bounding box center [271, 188] width 517 height 95
click at [428, 236] on div "Campaigns ( 0 Selected) Filter by Selection Filter 0 campaigns 0 Rename 0 campa…" at bounding box center [267, 178] width 535 height 140
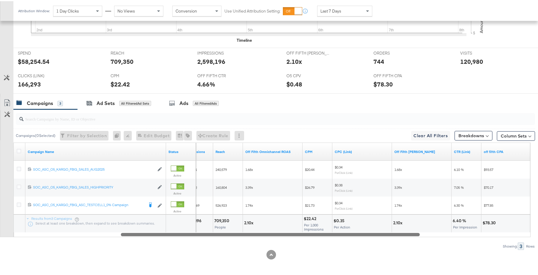
drag, startPoint x: 433, startPoint y: 233, endPoint x: 383, endPoint y: 229, distance: 50.3
click at [383, 229] on div "Campaign Name Status Impressions Reach Off Fifth Omnichannel ROAS CPM CPC (Link…" at bounding box center [271, 188] width 517 height 95
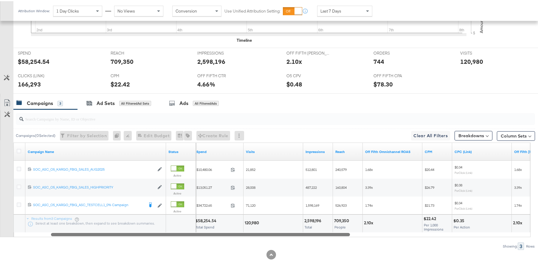
drag, startPoint x: 385, startPoint y: 235, endPoint x: 279, endPoint y: 236, distance: 106.5
click at [279, 236] on div "Campaign Name Status Spend Visits Impressions Reach Off Fifth Omnichannel ROAS …" at bounding box center [271, 188] width 517 height 95
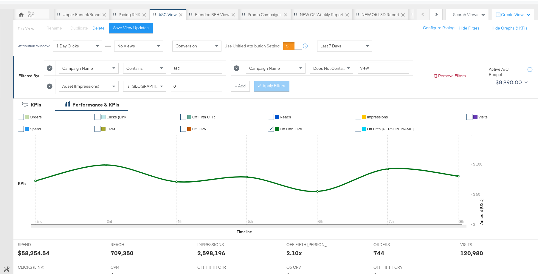
scroll to position [0, 0]
